Goal: Task Accomplishment & Management: Use online tool/utility

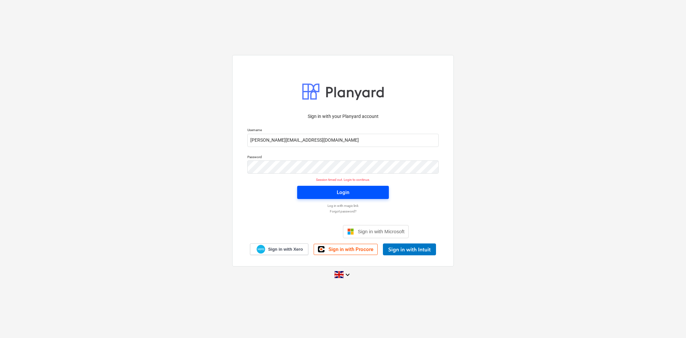
drag, startPoint x: 0, startPoint y: 0, endPoint x: 348, endPoint y: 194, distance: 398.3
click at [348, 194] on div "Login" at bounding box center [343, 192] width 13 height 9
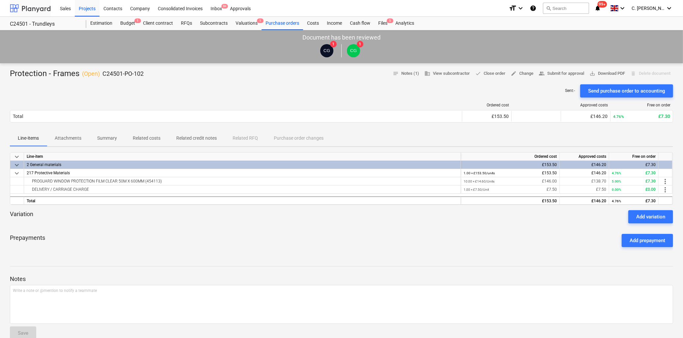
click at [38, 8] on div at bounding box center [30, 8] width 41 height 16
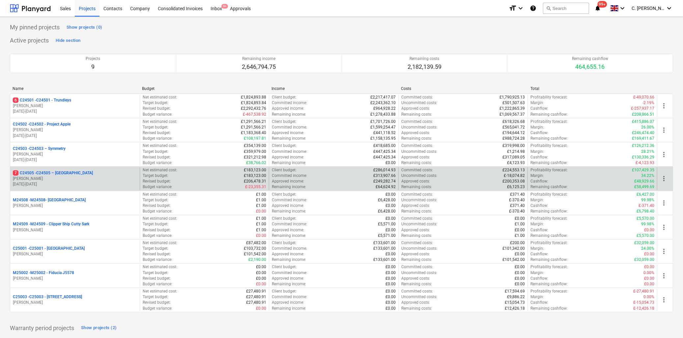
click at [70, 177] on p "[PERSON_NAME]" at bounding box center [75, 179] width 124 height 6
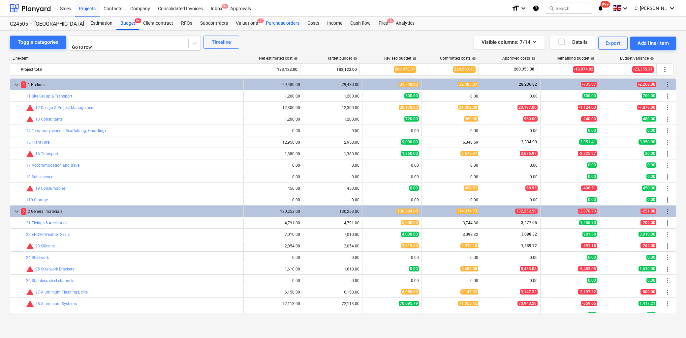
click at [286, 20] on div "Purchase orders" at bounding box center [283, 23] width 42 height 13
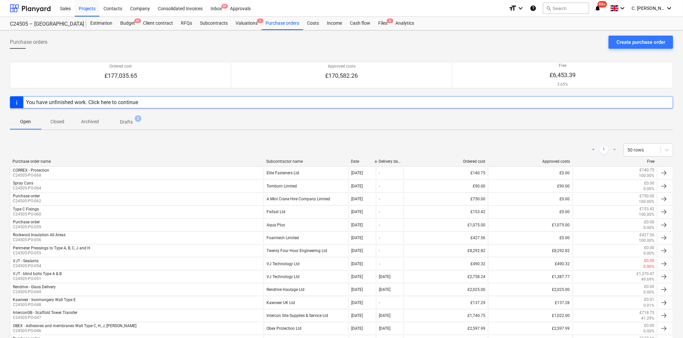
click at [294, 162] on div "Subcontractor name" at bounding box center [305, 161] width 79 height 5
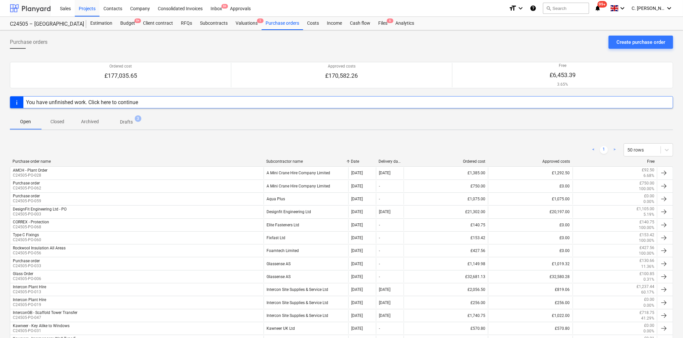
click at [37, 9] on div at bounding box center [30, 8] width 41 height 16
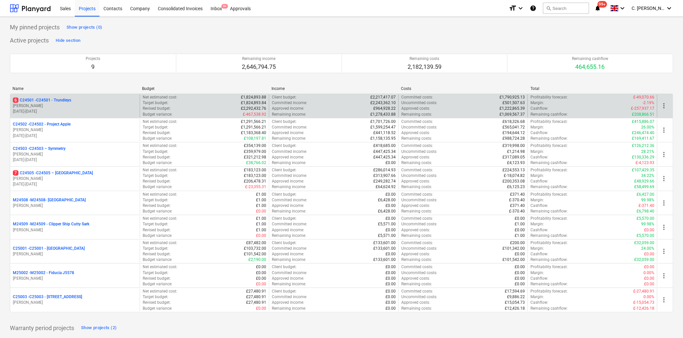
click at [61, 101] on p "6 C24501 - C24501 - Trundleys" at bounding box center [42, 101] width 58 height 6
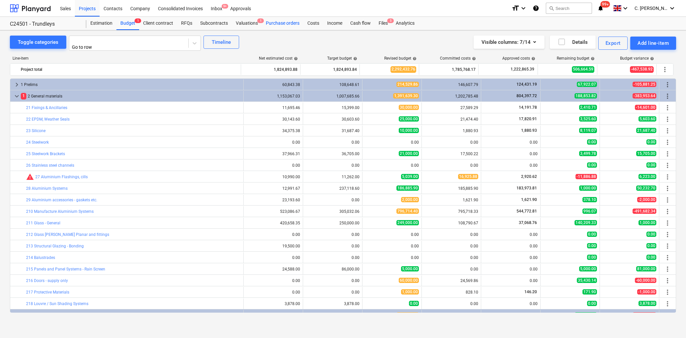
click at [289, 23] on div "Purchase orders" at bounding box center [283, 23] width 42 height 13
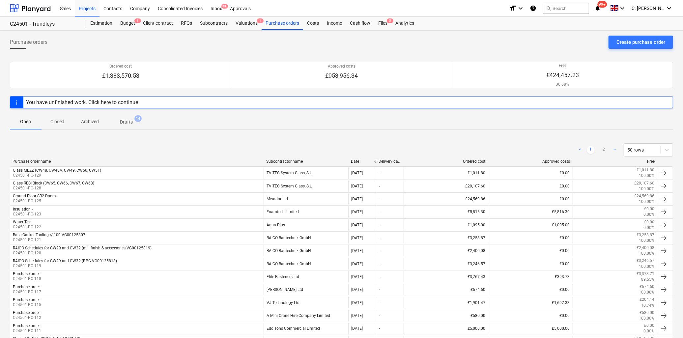
click at [292, 159] on div "< 1 2 > 50 rows" at bounding box center [342, 150] width 664 height 18
click at [292, 163] on div "Subcontractor name" at bounding box center [305, 161] width 79 height 5
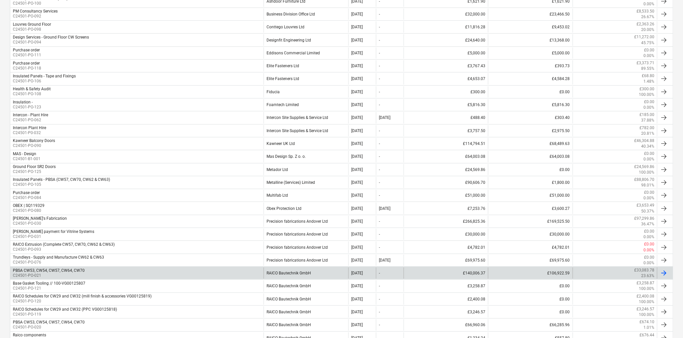
scroll to position [259, 0]
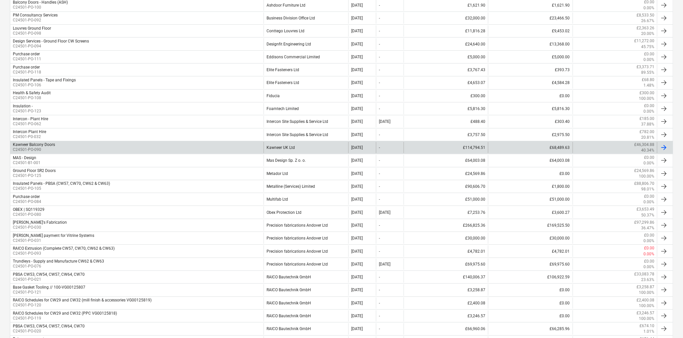
click at [285, 146] on div "Kawneer UK Ltd" at bounding box center [306, 147] width 84 height 11
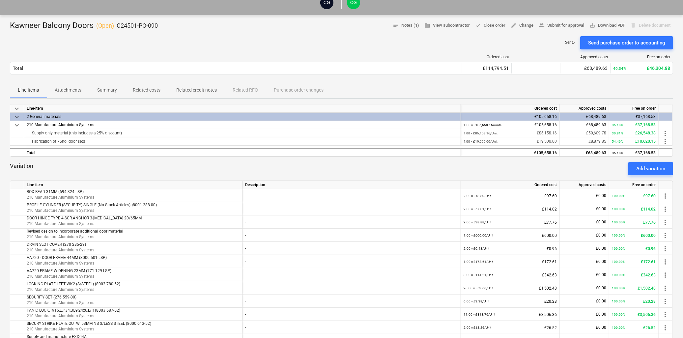
scroll to position [146, 0]
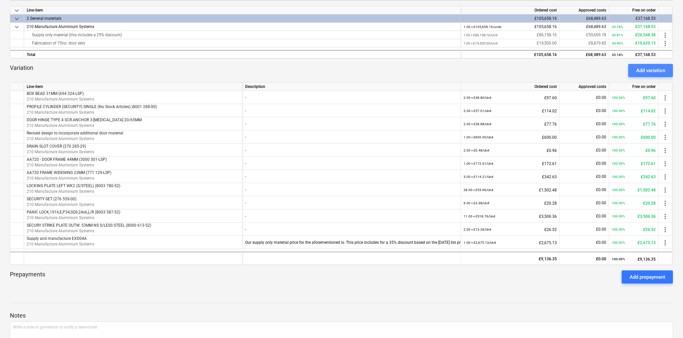
click at [651, 67] on div "Add variation" at bounding box center [651, 70] width 29 height 9
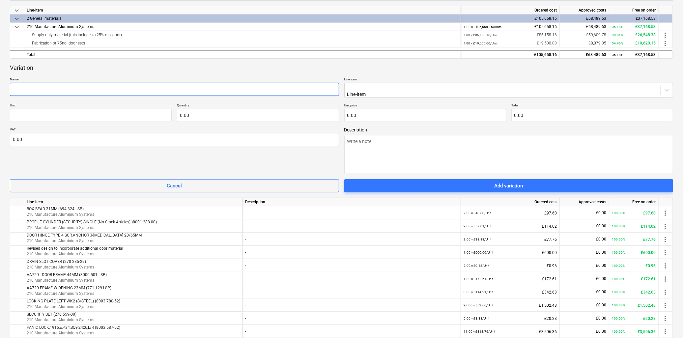
click at [94, 88] on input "text" at bounding box center [174, 89] width 329 height 13
type textarea "x"
type input "C"
type textarea "x"
type input "Cy"
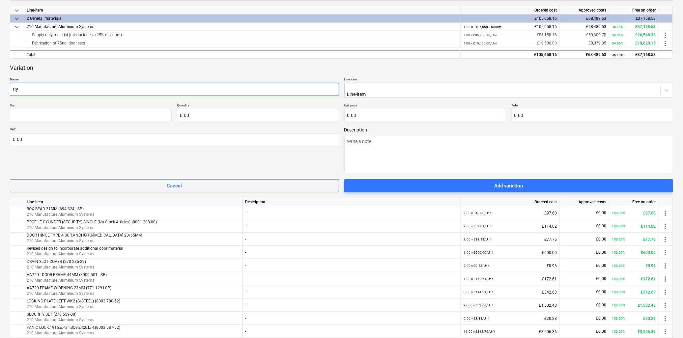
type textarea "x"
type input "Cyl"
type textarea "x"
type input "Cyli"
type textarea "x"
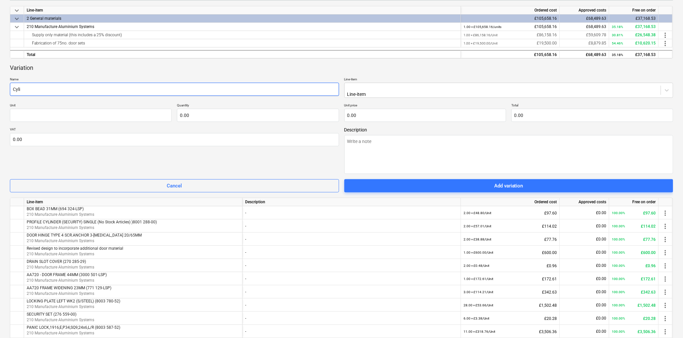
type input "Cylin"
type textarea "x"
type input "Cylind"
type textarea "x"
type input "Cylinder"
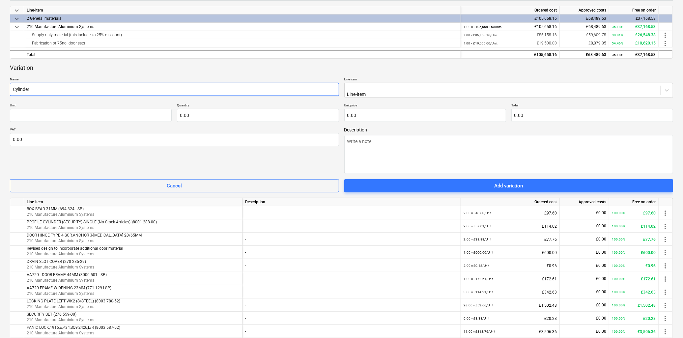
type textarea "x"
type input "Cylinder"
type textarea "x"
type input "Cylinder h"
type textarea "x"
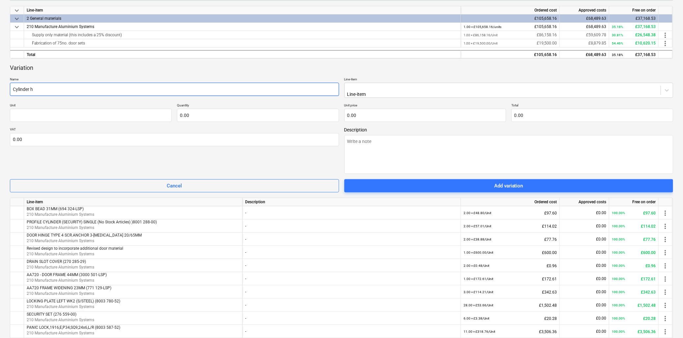
type input "Cylinder ha"
type textarea "x"
type input "Cylinder hal"
type textarea "x"
type input "Cylinder halh"
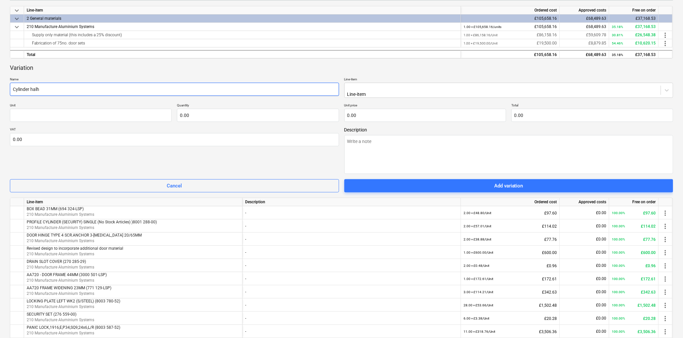
type textarea "x"
type input "Cylinder halh"
type textarea "x"
type input "Cylinder halh"
type textarea "x"
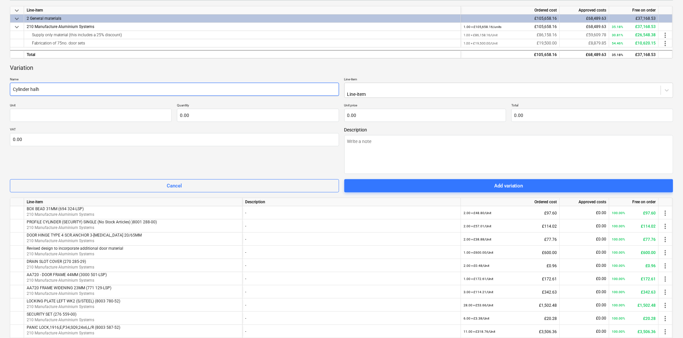
type input "Cylinder hal"
type textarea "x"
type input "Cylinder ha"
type textarea "x"
type input "Cylinder hal"
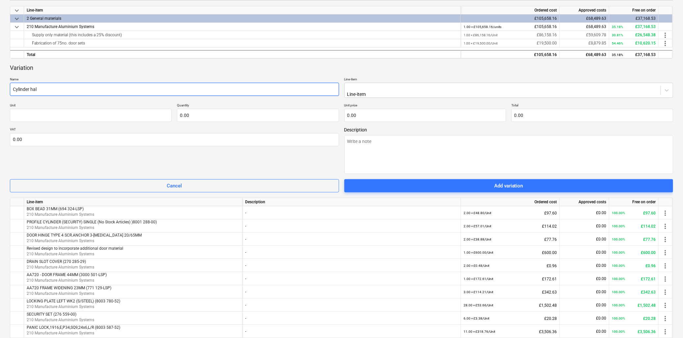
type textarea "x"
type input "Cylinder half"
type textarea "x"
type input "Cylinder half"
type textarea "x"
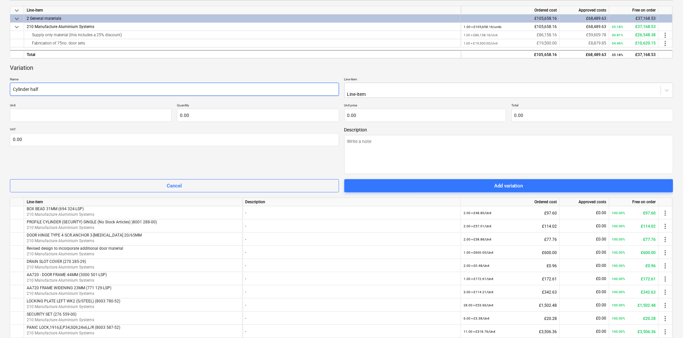
type input "Cylinder half -"
type textarea "x"
type input "Cylinder half -"
type textarea "x"
type input "Cylinder half - 3"
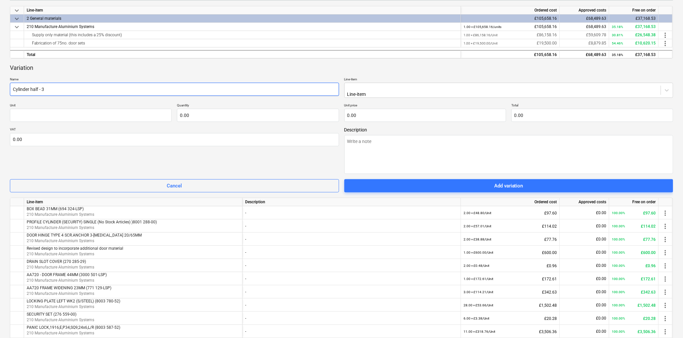
type textarea "x"
type input "Cylinder half - 35"
type textarea "x"
type input "Cylinder half - 35"
type textarea "x"
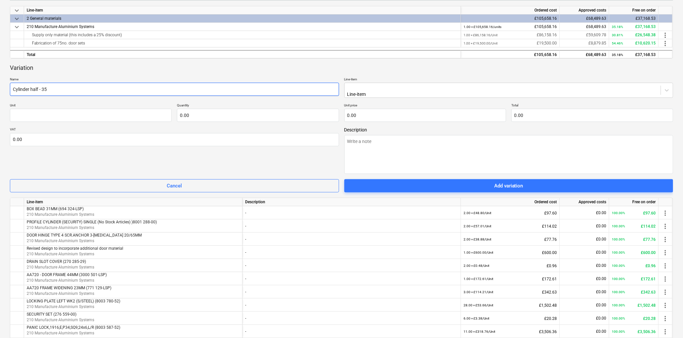
type input "Cylinder half - 35 k"
type textarea "x"
type input "Cylinder half - 35 ke"
type textarea "x"
type input "Cylinder half - 35 key"
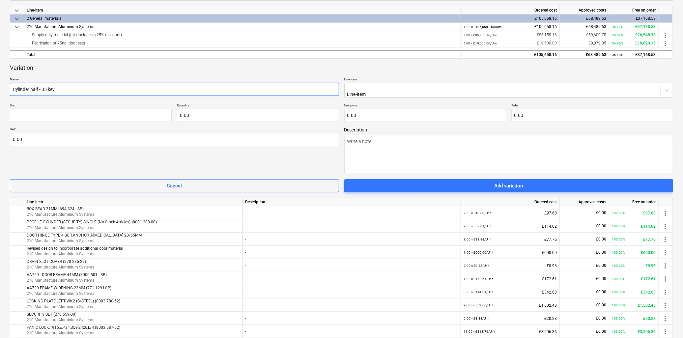
type textarea "x"
type input "Cylinder half - 35 keye"
type textarea "x"
type input "Cylinder half - 35 keyed"
type textarea "x"
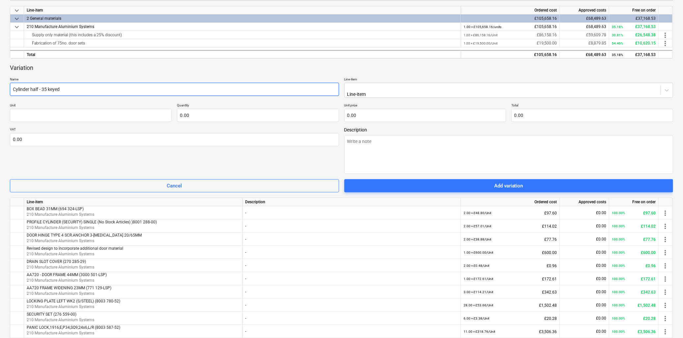
type input "Cylinder half - 35 keyed"
type textarea "x"
type input "Cylinder half - 35 keyed a"
type textarea "x"
type input "Cylinder half - 35 keyed al"
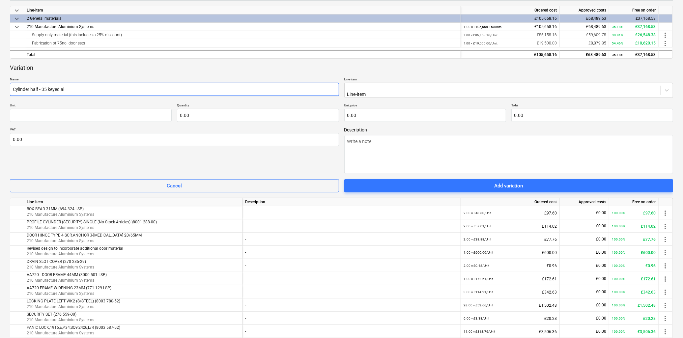
type textarea "x"
type input "Cylinder half - 35 keyed ali"
type textarea "x"
type input "Cylinder half - 35 keyed alike"
type textarea "x"
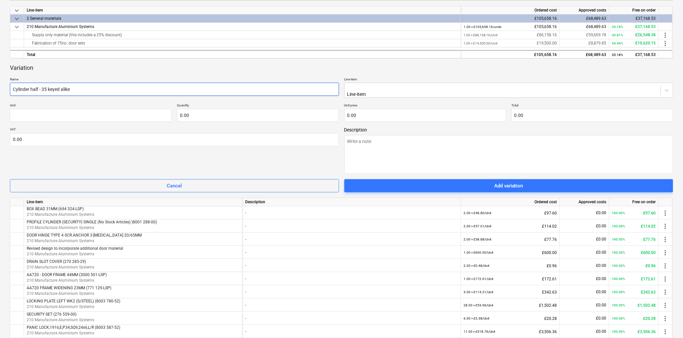
type input "Cylinder half - 35 keyed alike"
type textarea "x"
type input "Cylinder half - 35 keyed alike ("
type textarea "x"
type input "Cylinder half - 35 keyed alike (p"
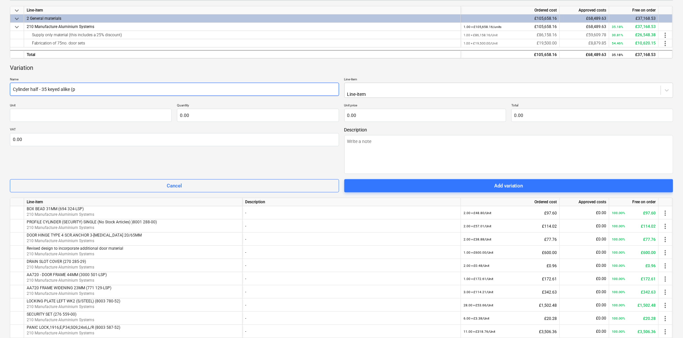
type textarea "x"
type input "Cylinder half - 35 keyed alike (pa"
type textarea "x"
type input "Cylinder half - 35 keyed alike (par"
type textarea "x"
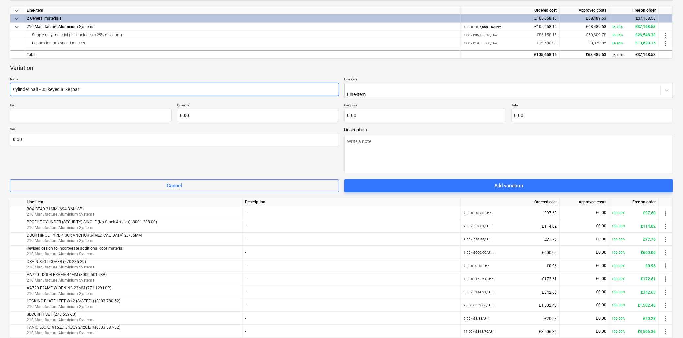
type input "Cylinder half - 35 keyed alike (part"
type textarea "x"
type input "Cylinder half - 35 keyed alike (partn"
type textarea "x"
type input "Cylinder half - 35 keyed alike (partno"
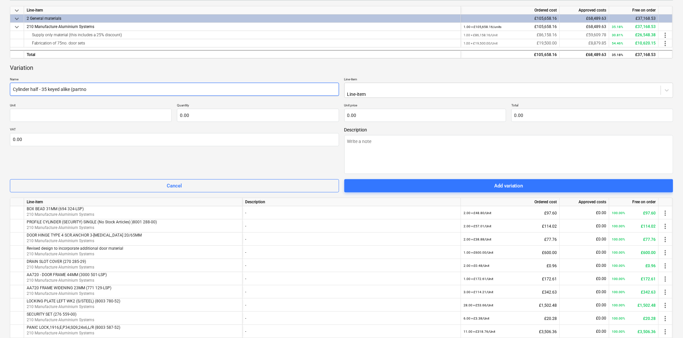
type textarea "x"
type input "Cylinder half - 35 keyed alike (partno."
type textarea "x"
type input "Cylinder half - 35 keyed alike (partno."
type textarea "x"
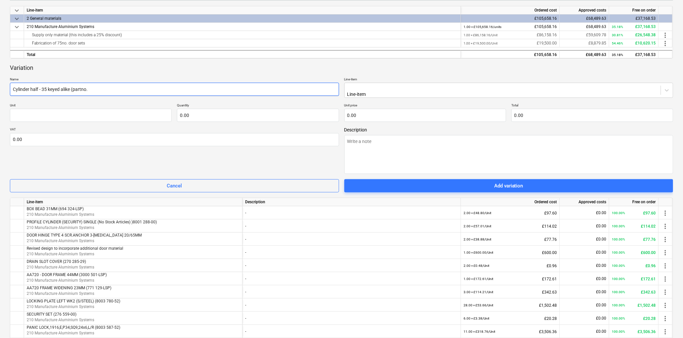
type input "Cylinder half - 35 keyed alike (part no."
type textarea "x"
type input "Cylinder half - 35 keyed alike (part no."
type textarea "x"
type input "Cylinder half - 35 keyed alike (part no. 8"
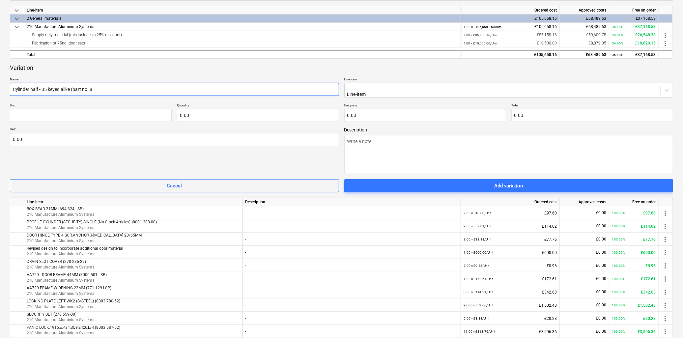
type textarea "x"
type input "Cylinder half - 35 keyed alike (part no. 80"
type textarea "x"
type input "Cylinder half - 35 keyed alike (part no. 800"
type textarea "x"
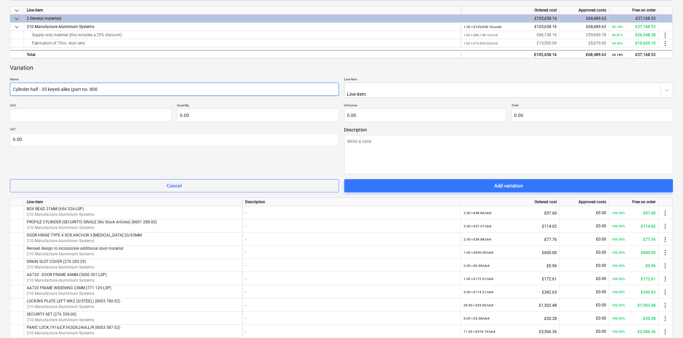
type input "Cylinder half - 35 keyed alike (part no. 8002"
type textarea "x"
type input "Cylinder half - 35 keyed alike (part no. 80026"
type textarea "x"
type input "Cylinder half - 35 keyed alike (part no. 800264"
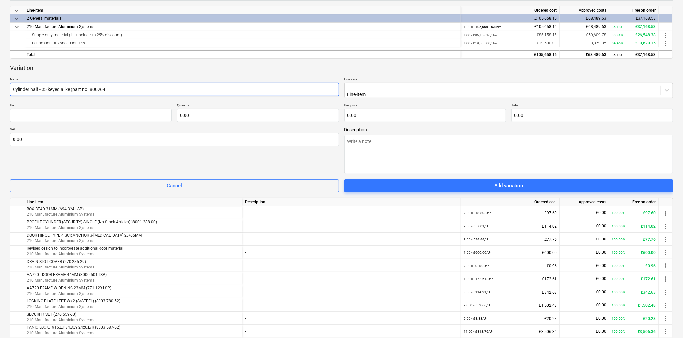
type textarea "x"
type input "Cylinder half - 35 keyed alike (part no. 8002649"
type textarea "x"
type input "Cylinder half - 35 keyed alike (part no. 8002649-"
type textarea "x"
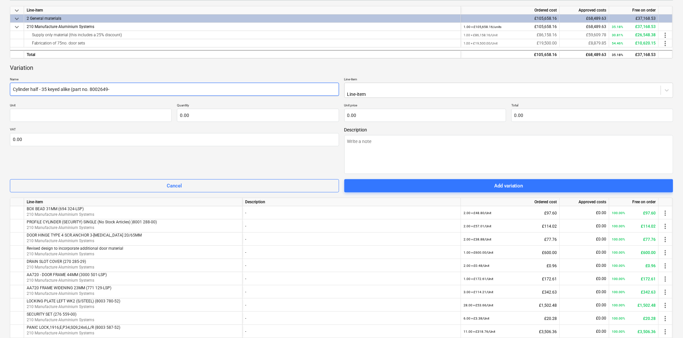
type input "Cylinder half - 35 keyed alike (part no. 8002649-0"
type textarea "x"
type input "Cylinder half - 35 keyed alike (part no. 8002649-00"
type textarea "x"
type input "Cylinder half - 35 keyed alike (part no. 8002649-00)"
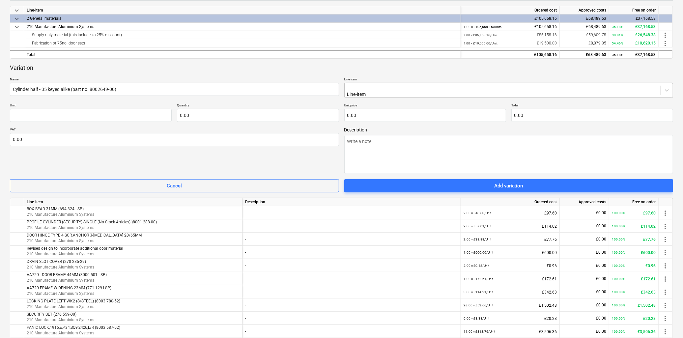
click at [357, 85] on div "Line-item" at bounding box center [503, 90] width 317 height 15
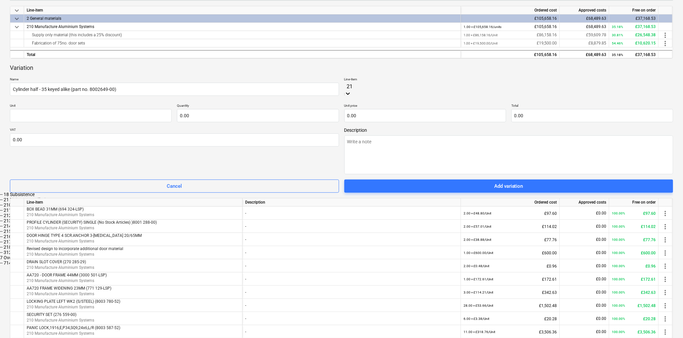
type input "2"
type input "acc"
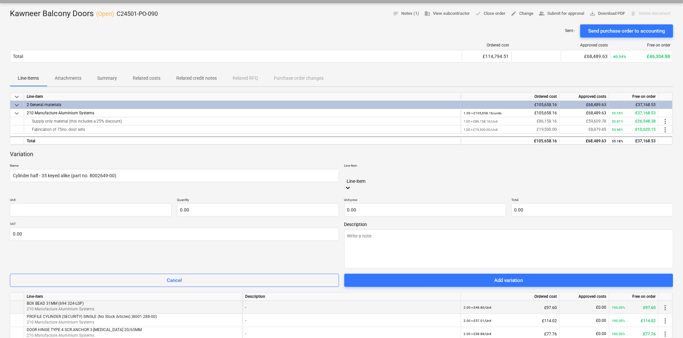
scroll to position [0, 0]
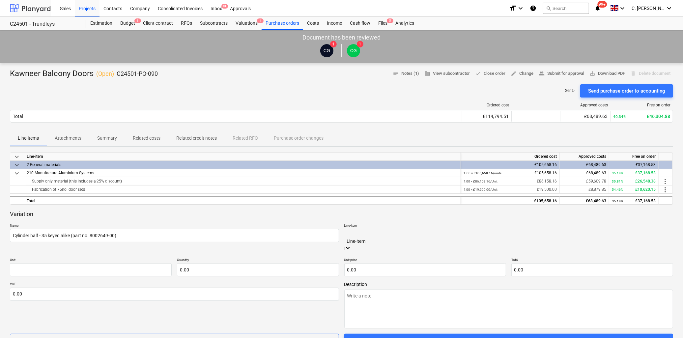
click at [25, 6] on div at bounding box center [30, 8] width 41 height 16
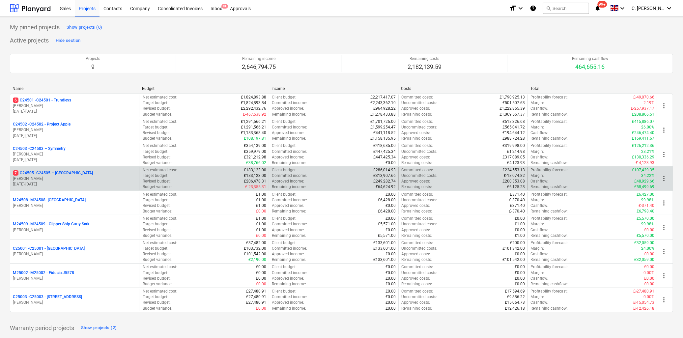
click at [56, 175] on p "7 C24505 - C24505 – [GEOGRAPHIC_DATA]" at bounding box center [53, 173] width 80 height 6
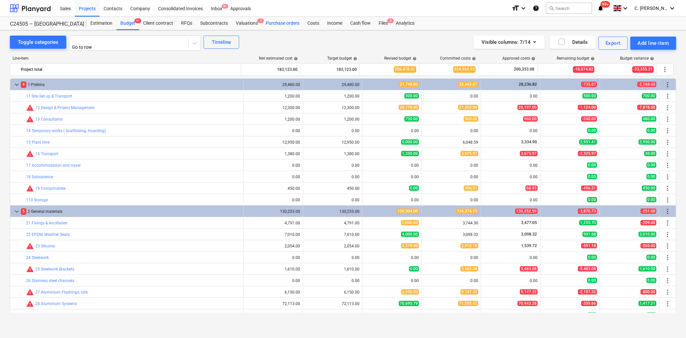
click at [281, 24] on div "Purchase orders" at bounding box center [283, 23] width 42 height 13
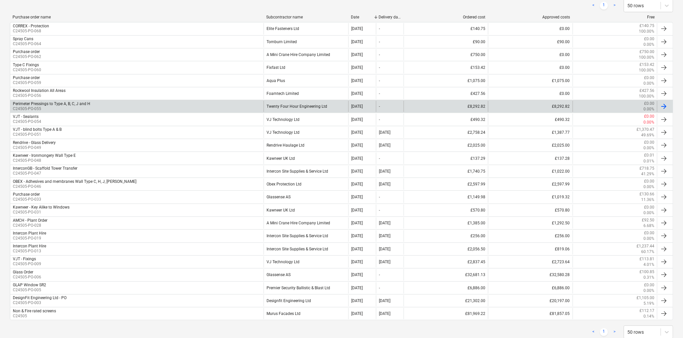
scroll to position [146, 0]
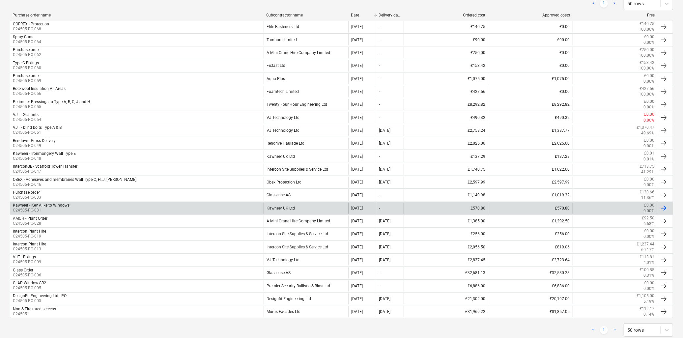
click at [229, 210] on div "Kawneer - Key Alike to Windows C24505-PO-031" at bounding box center [137, 208] width 254 height 11
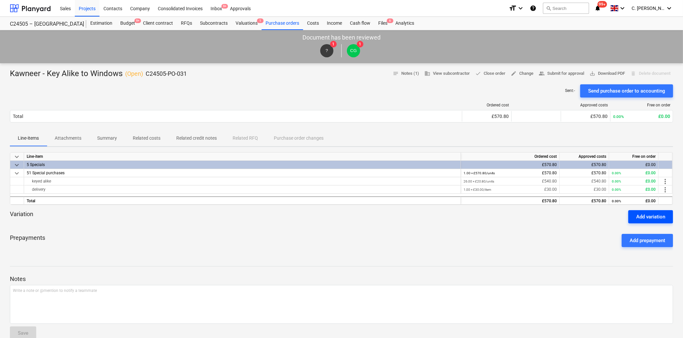
click at [647, 216] on div "Add variation" at bounding box center [651, 217] width 29 height 9
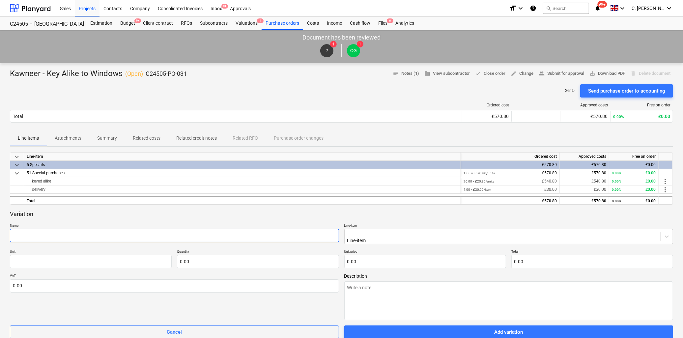
click at [45, 236] on input "text" at bounding box center [174, 235] width 329 height 13
type textarea "x"
type input "8"
type textarea "x"
type input "80"
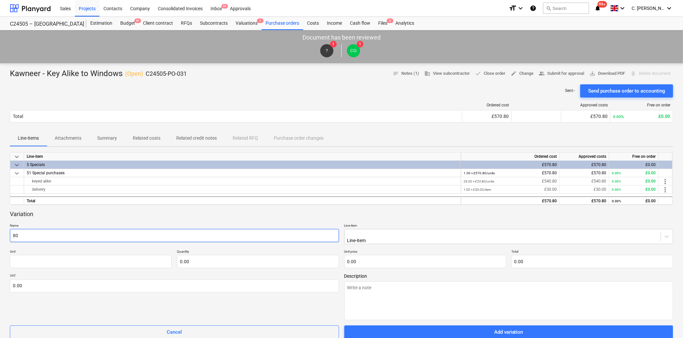
type textarea "x"
type input "800"
type textarea "x"
type input "8005"
type textarea "x"
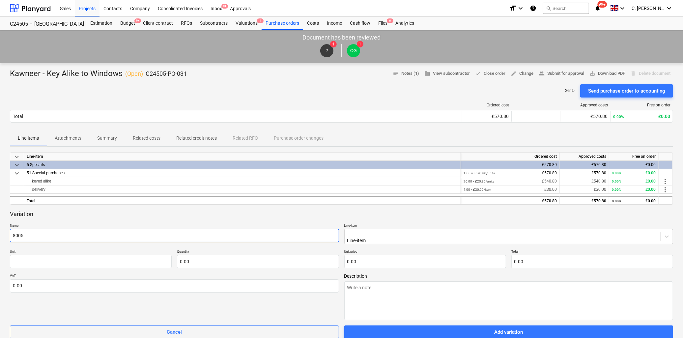
type input "80056"
type textarea "x"
type input "800564"
type textarea "x"
type input "8005649"
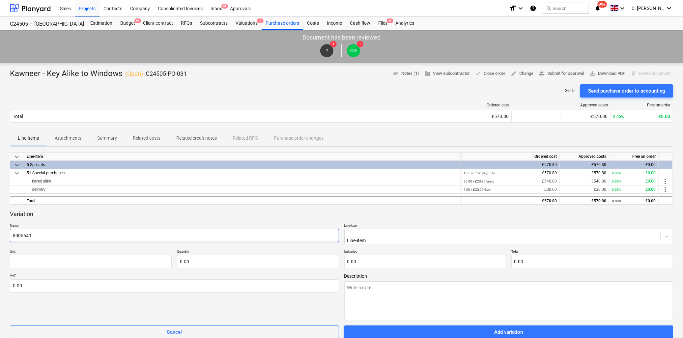
type textarea "x"
type input "8005649-"
type textarea "x"
type input "8005649-0"
type textarea "x"
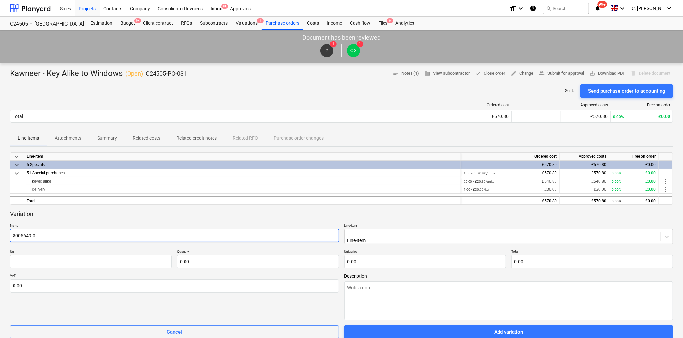
type input "8005649-00"
type textarea "x"
type input "8005649-00"
type textarea "x"
type input "8005649-00 K"
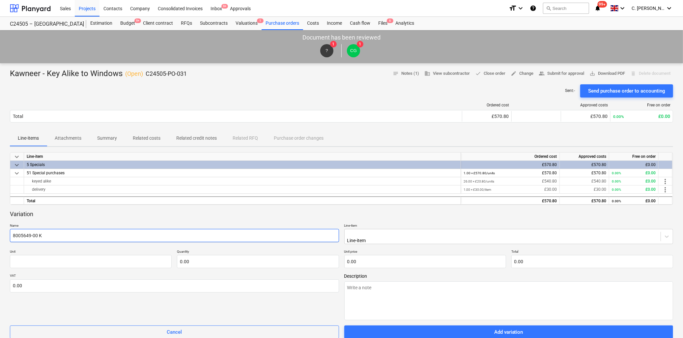
type textarea "x"
type input "8005649-00"
type textarea "x"
type input "8005649-00 C"
type textarea "x"
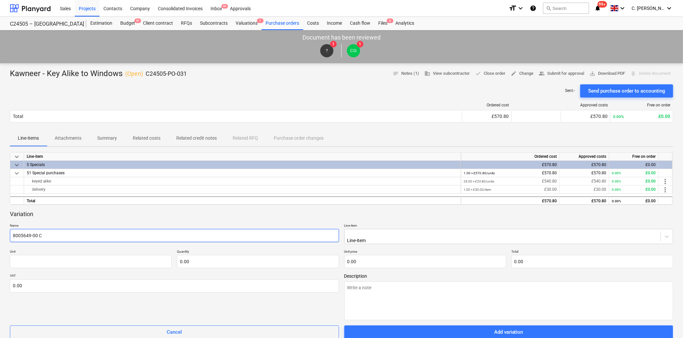
type input "8005649-00 Cy"
type textarea "x"
type input "8005649-00 Cyl"
type textarea "x"
type input "8005649-00 Cyli"
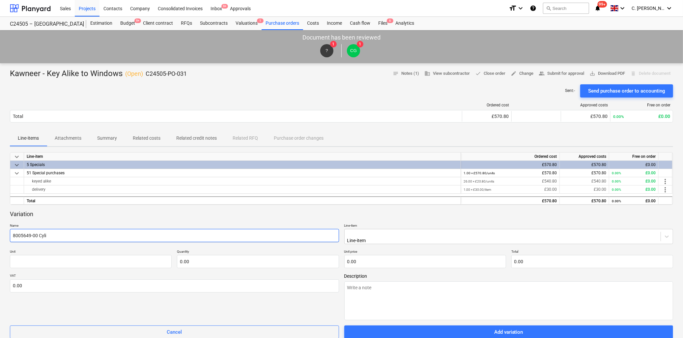
type textarea "x"
type input "8005649-00 Cylin"
type textarea "x"
type input "8005649-00 Cylind"
type textarea "x"
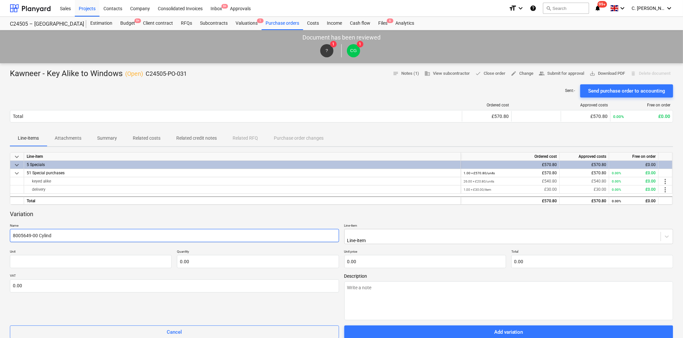
type input "8005649-00 Cylinde"
type textarea "x"
type input "8005649-00 Cylinder"
type textarea "x"
type input "8005649-00 Cylinder"
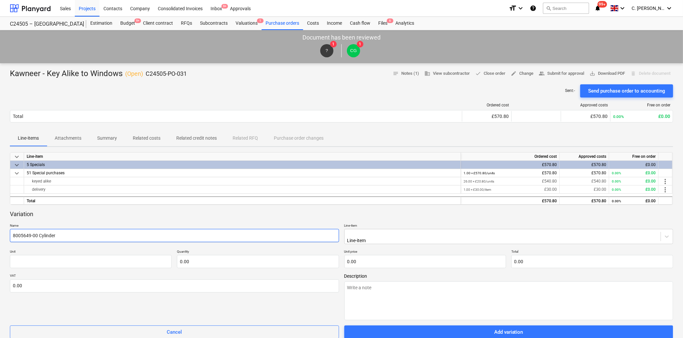
type textarea "x"
type input "8005649-00 Cylinder -"
type textarea "x"
type input "8005649-00 Cylinder - H"
type textarea "x"
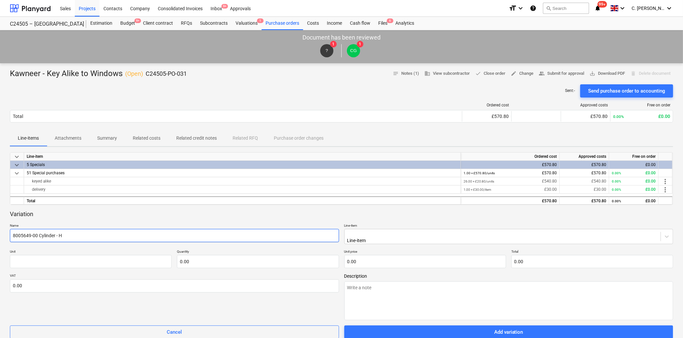
type input "8005649-00 Cylinder - Ha"
type textarea "x"
type input "8005649-00 Cylinder - Hal"
type textarea "x"
type input "8005649-00 Cylinder - Half"
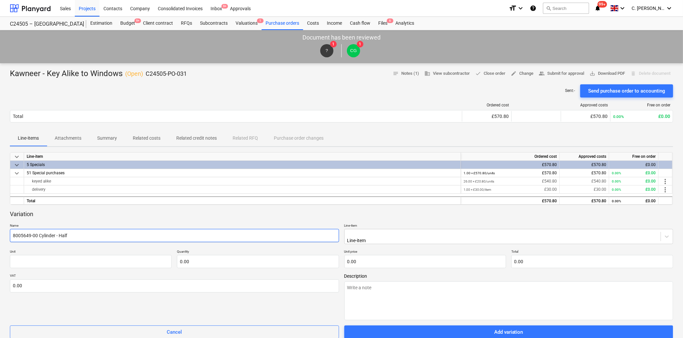
type textarea "x"
type input "8005649-00 Cylinder - Half"
type textarea "x"
type input "8005649-00 Cylinder - Half -"
type textarea "x"
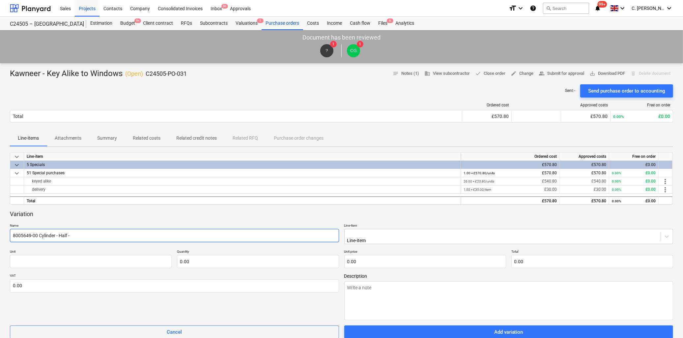
type input "8005649-00 Cylinder - Half -"
type textarea "x"
type input "8005649-00 Cylinder - Half - 3"
type textarea "x"
type input "8005649-00 Cylinder - Half - 35"
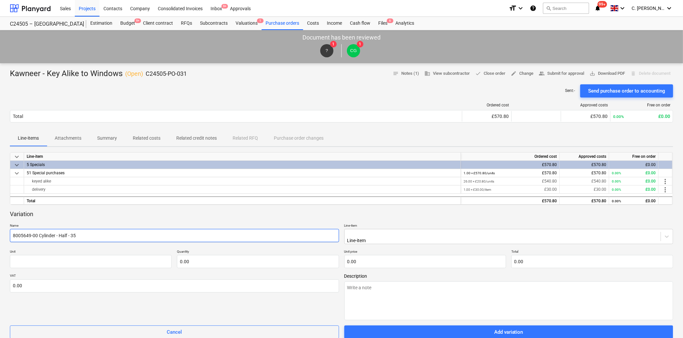
type textarea "x"
type input "8005649-00 Cylinder - Half - 35"
type textarea "x"
type input "8005649-00 Cylinder - Half - 35 K"
type textarea "x"
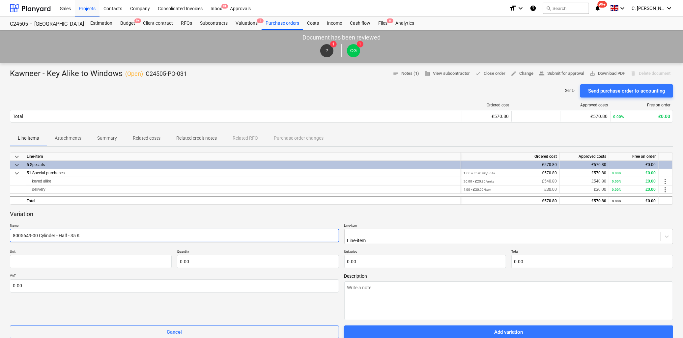
type input "8005649-00 Cylinder - Half - 35 Ke"
type textarea "x"
type input "8005649-00 Cylinder - Half - 35 Key"
type textarea "x"
type input "8005649-00 Cylinder - Half - 35 Keye"
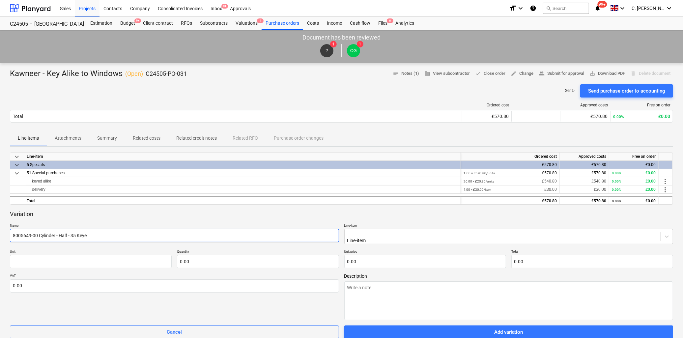
type textarea "x"
type input "8005649-00 Cylinder - Half - 35 Keyed"
type textarea "x"
type input "8005649-00 Cylinder - Half - 35 Keyed"
type textarea "x"
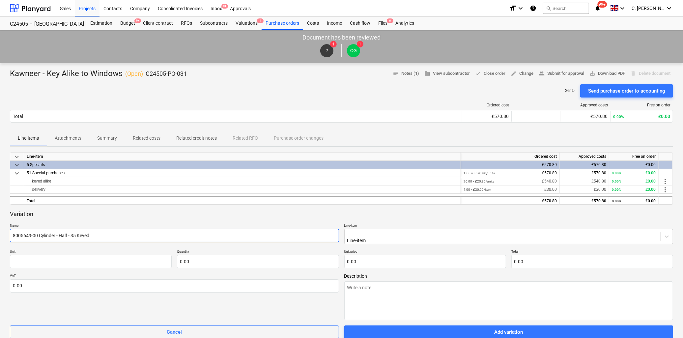
type input "8005649-00 Cylinder - Half - 35 Keyed a"
type textarea "x"
type input "8005649-00 Cylinder - Half - 35 Keyed al"
type textarea "x"
click at [91, 237] on input "8005649-00 Cylinder - Half - 35 Keyed alike" at bounding box center [174, 235] width 329 height 13
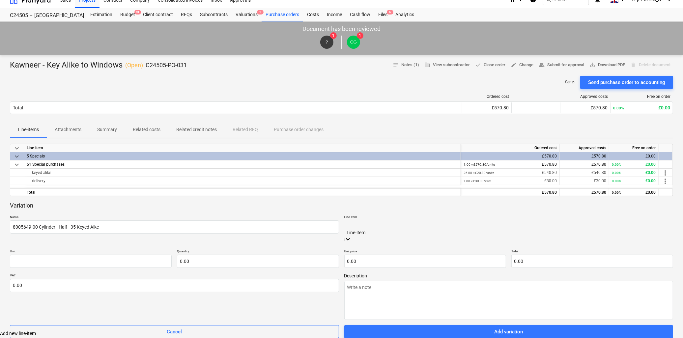
click at [380, 233] on div "Line-item" at bounding box center [509, 232] width 329 height 23
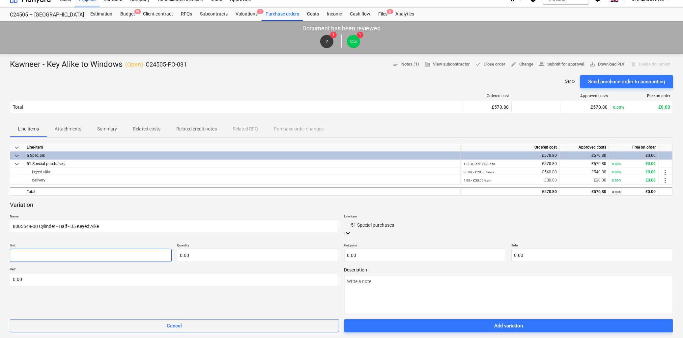
click at [44, 249] on input "text" at bounding box center [91, 255] width 162 height 13
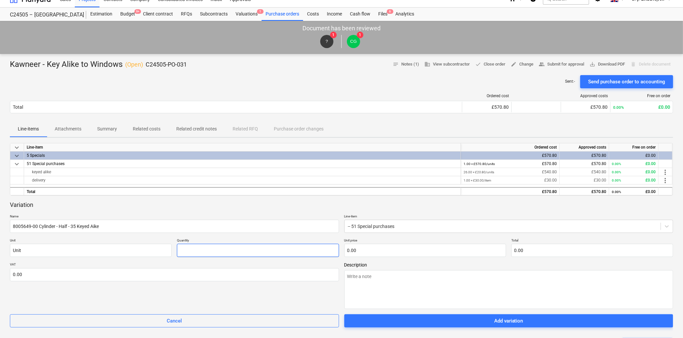
click at [200, 254] on input "text" at bounding box center [258, 250] width 162 height 13
click at [379, 250] on input "text" at bounding box center [426, 250] width 162 height 13
click at [470, 281] on textarea at bounding box center [509, 289] width 329 height 39
click at [363, 251] on input "15.307" at bounding box center [426, 250] width 162 height 13
click at [449, 285] on textarea at bounding box center [509, 289] width 329 height 39
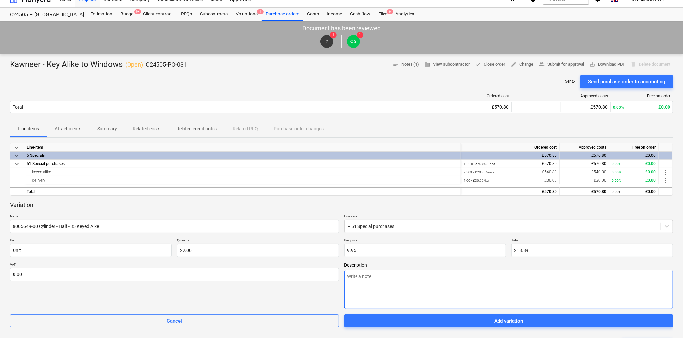
click at [393, 280] on textarea at bounding box center [509, 289] width 329 height 39
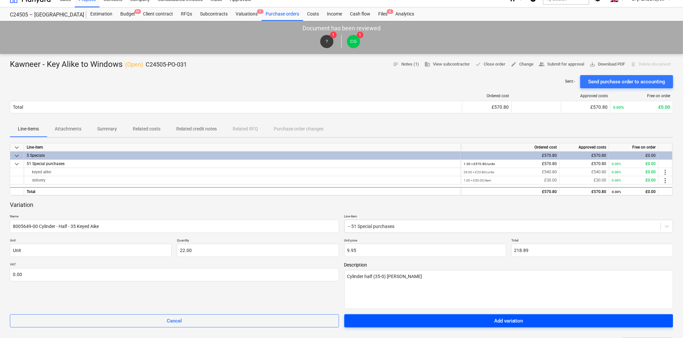
click at [510, 321] on div "Add variation" at bounding box center [509, 321] width 29 height 9
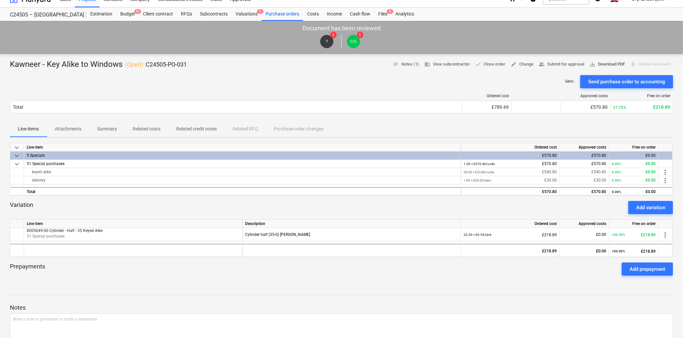
click at [610, 63] on span "save_alt Download PDF" at bounding box center [608, 65] width 36 height 8
click at [396, 16] on div "Analytics" at bounding box center [405, 14] width 27 height 13
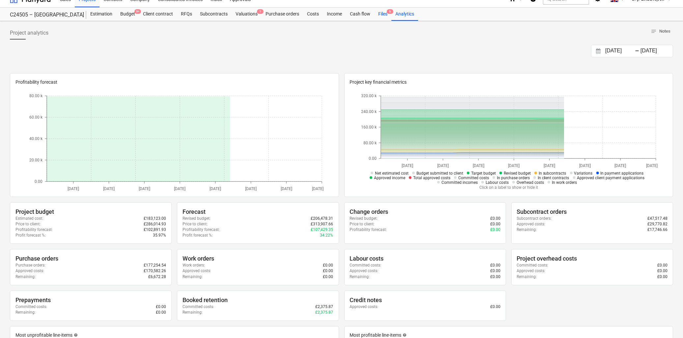
click at [382, 15] on div "Files 6" at bounding box center [383, 14] width 17 height 13
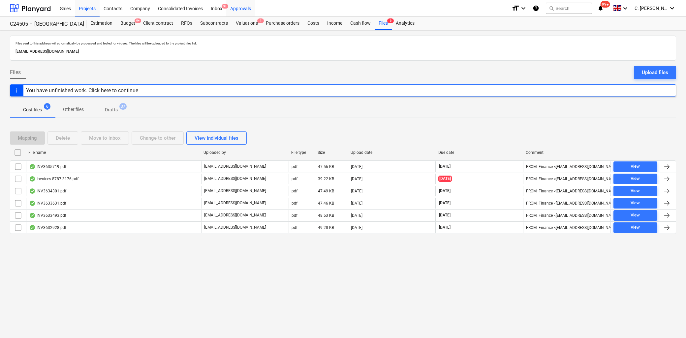
click at [235, 8] on div "Approvals" at bounding box center [240, 8] width 29 height 17
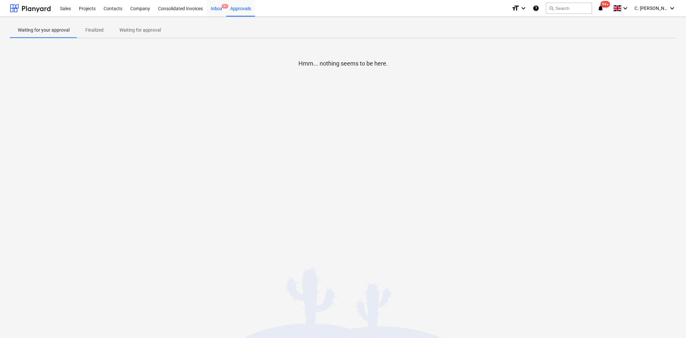
click at [216, 8] on div "Inbox 9+" at bounding box center [216, 8] width 19 height 17
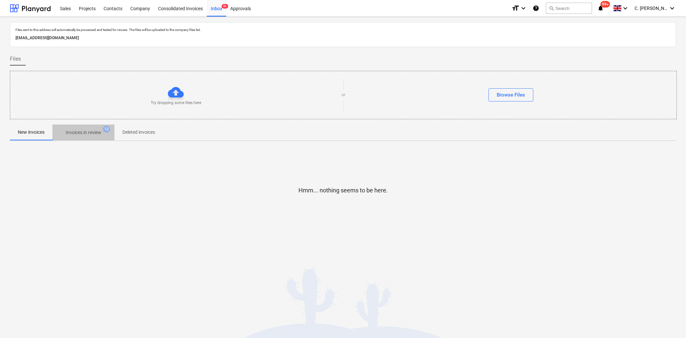
click at [90, 132] on p "Invoices in review" at bounding box center [84, 132] width 36 height 7
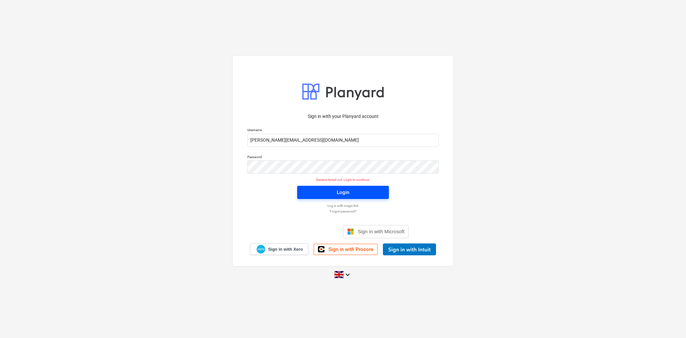
click at [364, 193] on span "Login" at bounding box center [343, 192] width 76 height 9
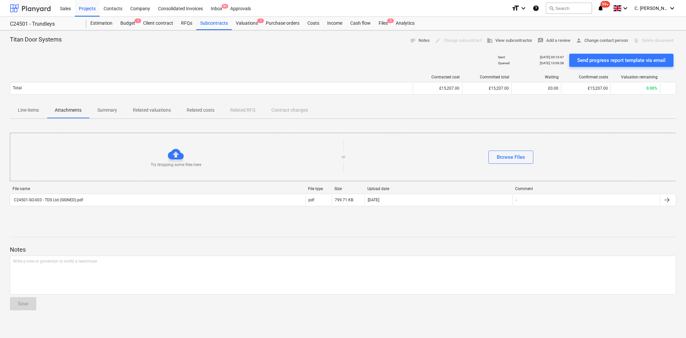
click at [39, 5] on div at bounding box center [30, 8] width 41 height 16
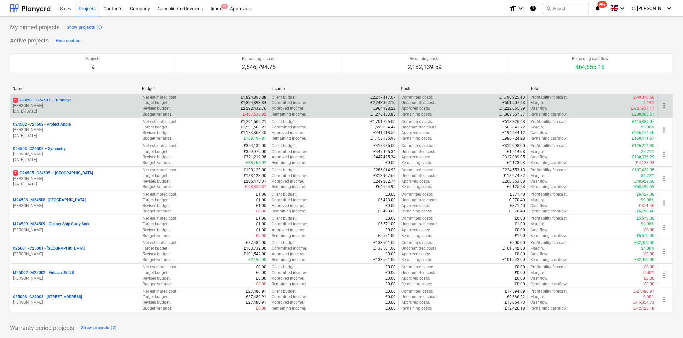
click at [67, 101] on p "6 C24501 - C24501 - Trundleys" at bounding box center [42, 101] width 58 height 6
